Goal: Information Seeking & Learning: Find specific fact

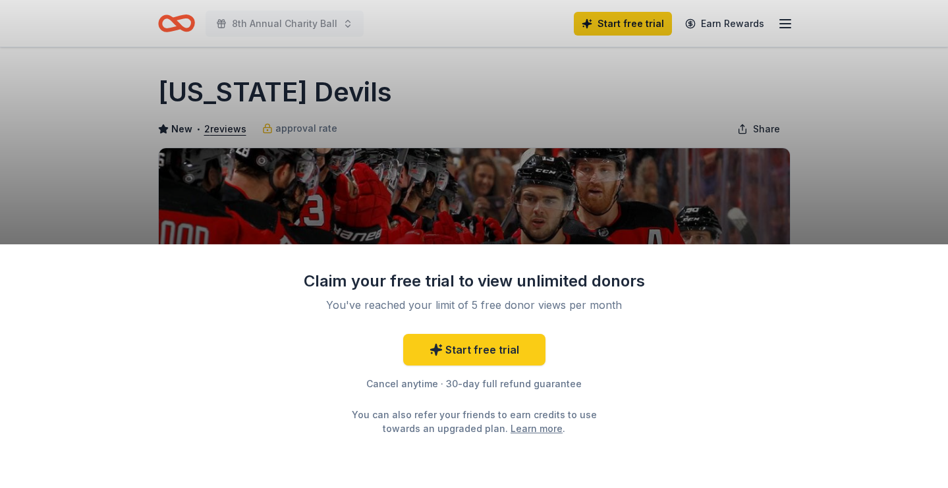
click at [415, 288] on div "Claim your free trial to view unlimited donors" at bounding box center [474, 281] width 342 height 21
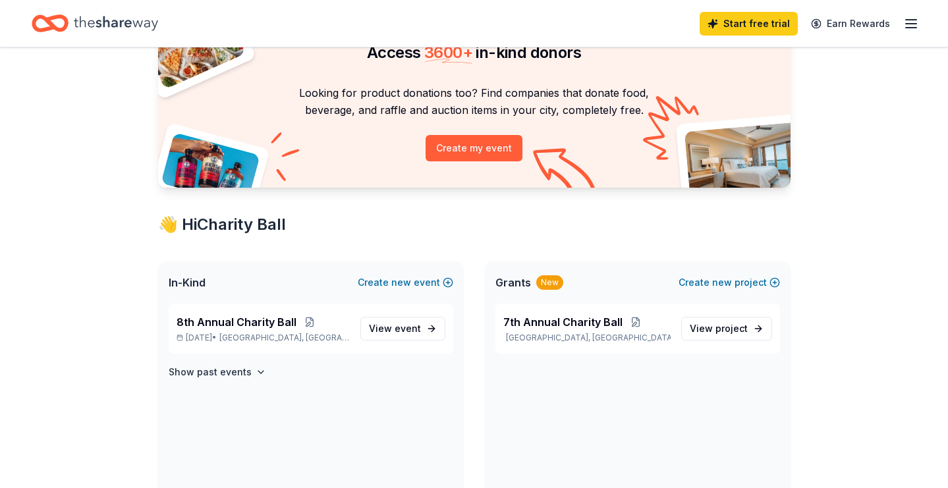
scroll to position [78, 0]
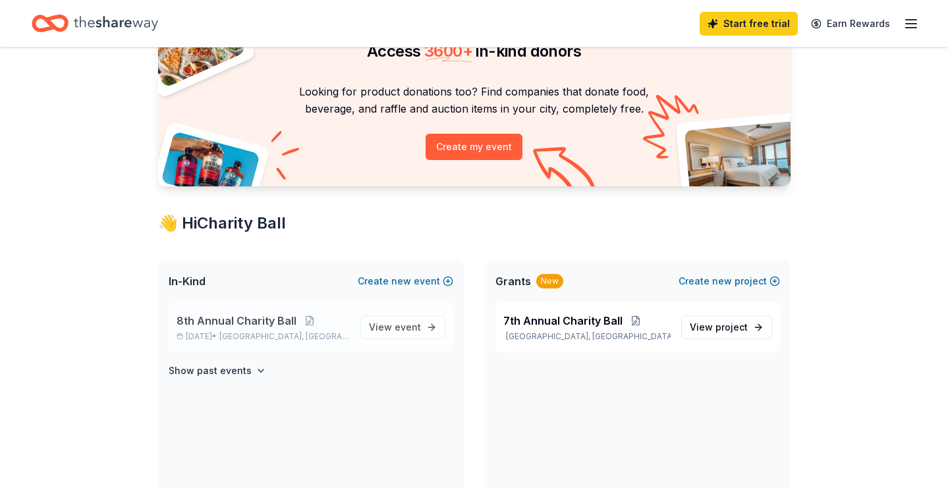
click at [414, 343] on div "8th Annual Charity Ball [DATE] • [GEOGRAPHIC_DATA], [GEOGRAPHIC_DATA] View event" at bounding box center [311, 327] width 285 height 50
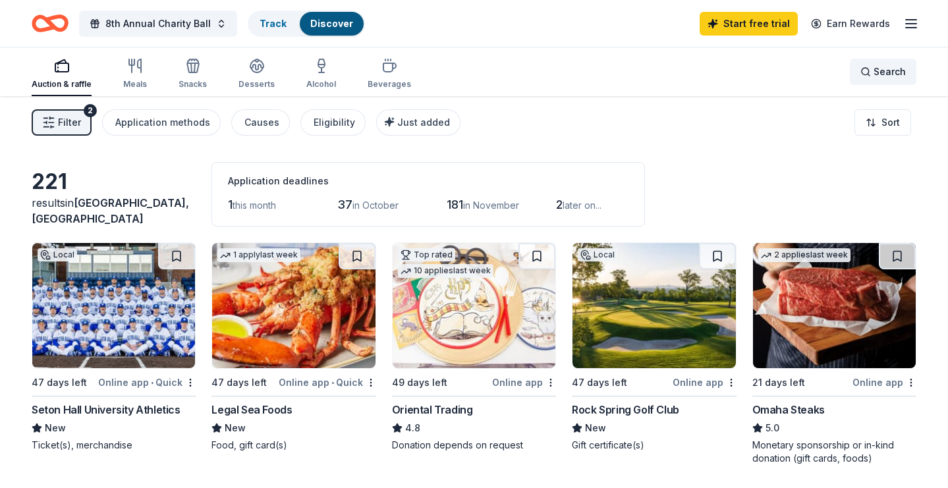
click at [861, 68] on div "Search" at bounding box center [882, 72] width 45 height 16
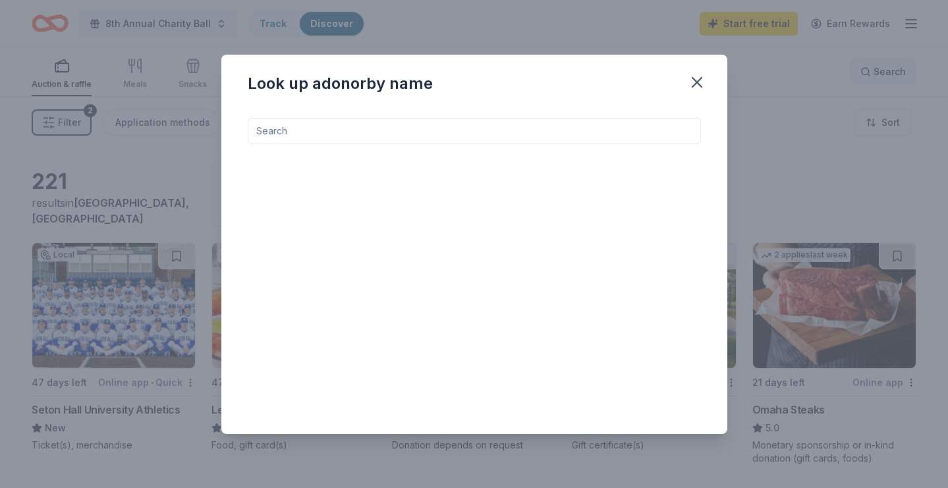
type input "e"
type input "devils"
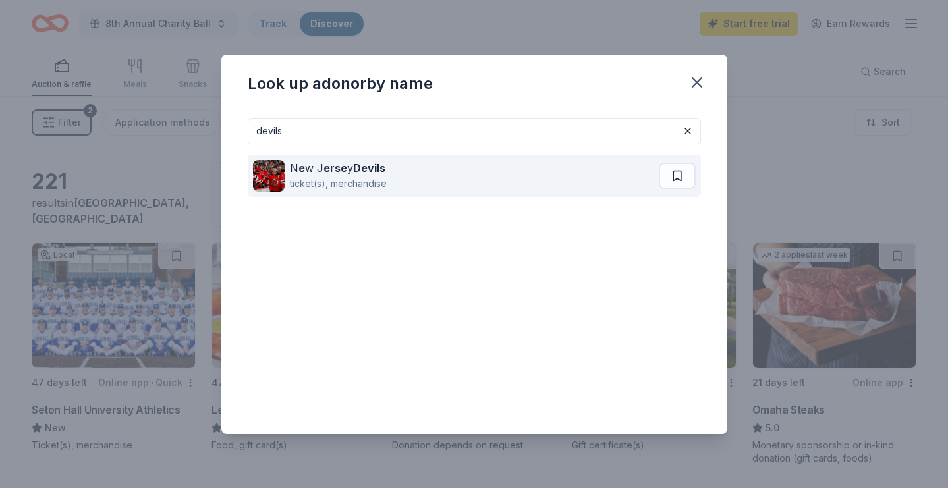
click at [621, 188] on div "N e w J e r se y Devils ticket(s), merchandise" at bounding box center [456, 176] width 406 height 42
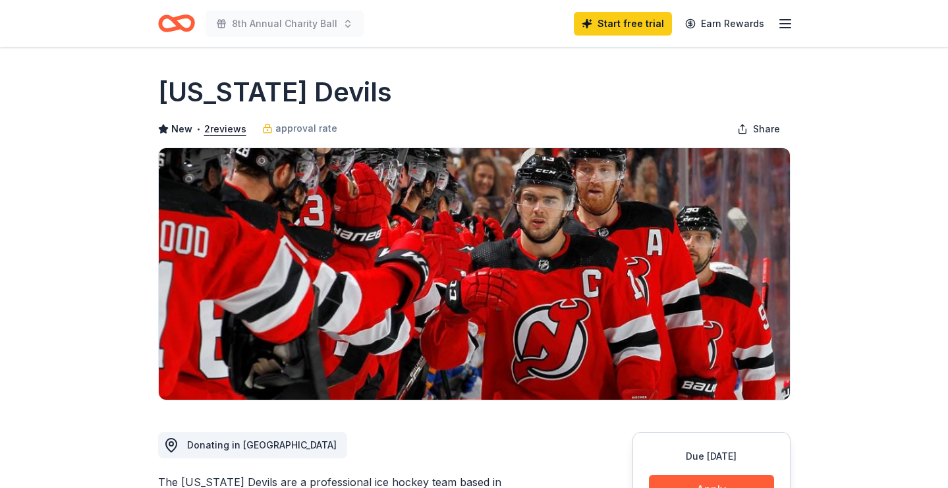
scroll to position [348, 0]
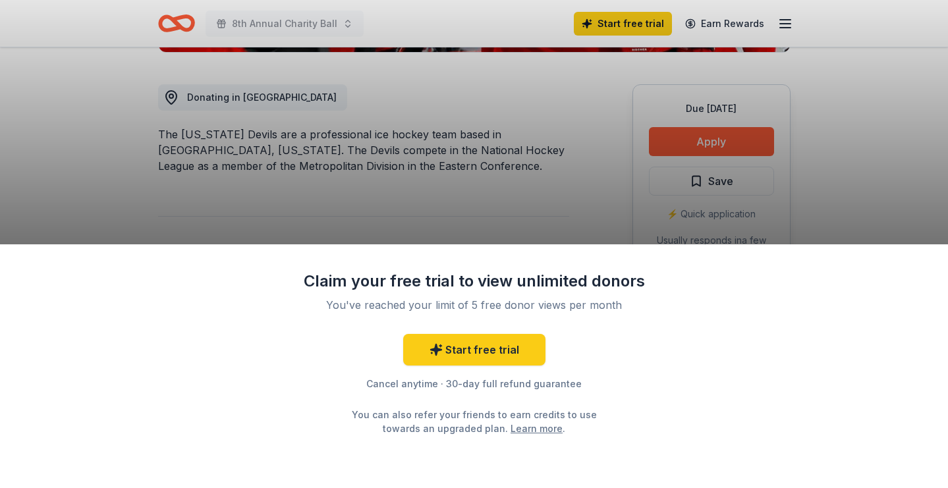
click at [696, 260] on div "Claim your free trial to view unlimited donors You've reached your limit of 5 f…" at bounding box center [474, 366] width 948 height 244
click at [568, 234] on div "Claim your free trial to view unlimited donors You've reached your limit of 5 f…" at bounding box center [474, 244] width 948 height 488
click at [545, 202] on div "Claim your free trial to view unlimited donors You've reached your limit of 5 f…" at bounding box center [474, 244] width 948 height 488
drag, startPoint x: 394, startPoint y: 381, endPoint x: 572, endPoint y: 395, distance: 179.0
click at [572, 395] on div "Start free trial Cancel anytime · 30-day full refund guarantee You can also ref…" at bounding box center [474, 384] width 342 height 101
